Goal: Information Seeking & Learning: Learn about a topic

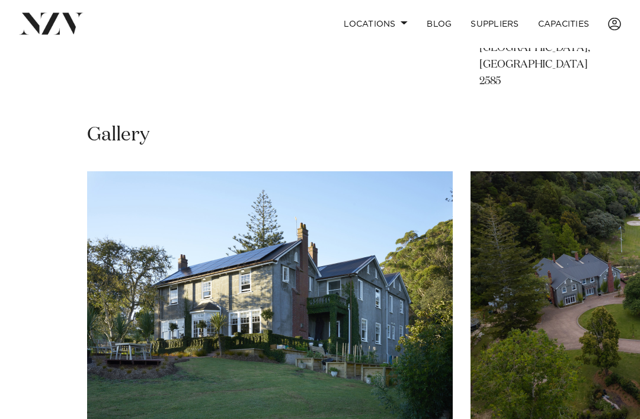
scroll to position [718, 0]
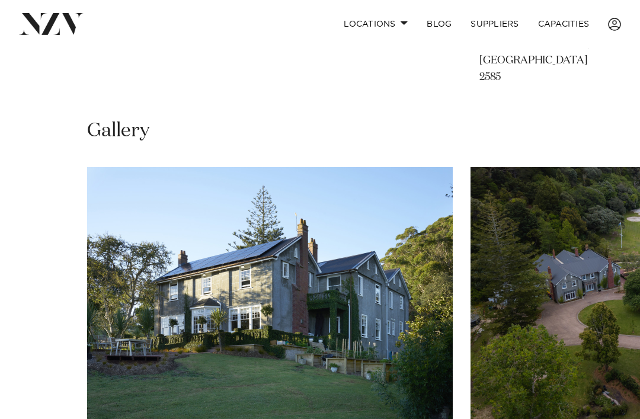
click at [239, 298] on img "1 / 25" at bounding box center [270, 301] width 366 height 269
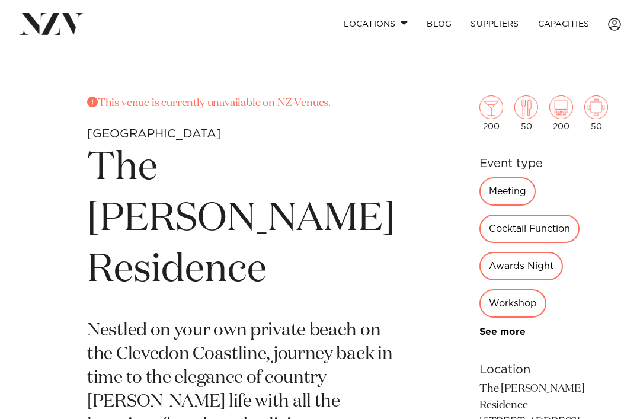
scroll to position [226, 0]
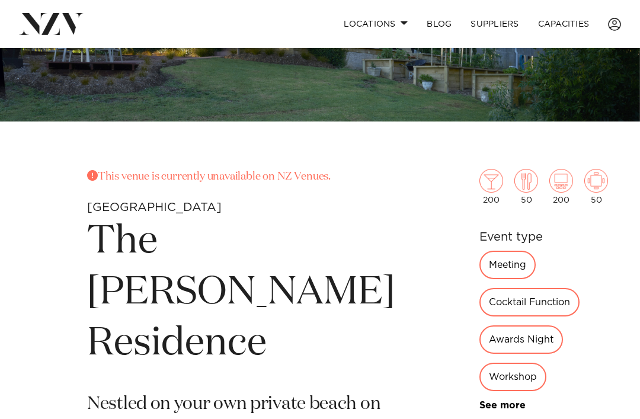
click at [206, 167] on div "[GEOGRAPHIC_DATA] The [PERSON_NAME] Residence This venue is currently unavailab…" at bounding box center [320, 403] width 640 height 1163
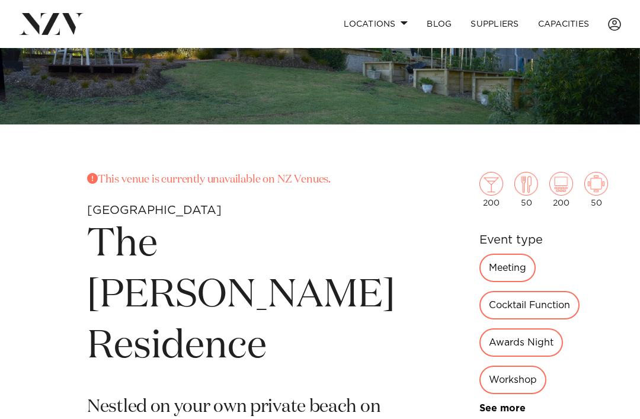
click at [204, 181] on p "This venue is currently unavailable on NZ Venues." at bounding box center [241, 180] width 308 height 17
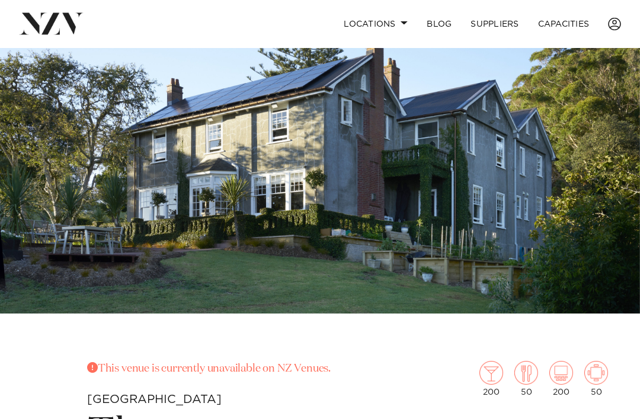
scroll to position [0, 0]
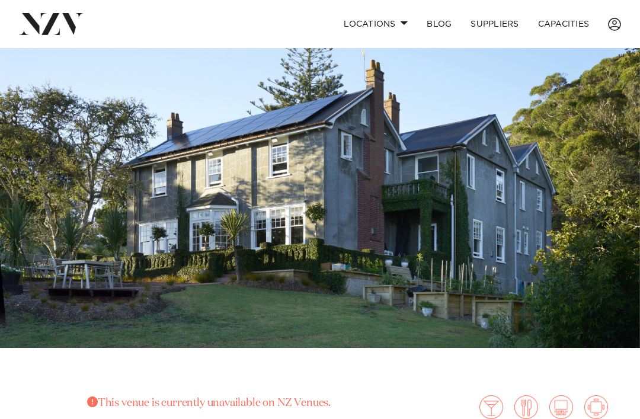
click at [429, 27] on link "BLOG" at bounding box center [439, 23] width 44 height 25
